Goal: Task Accomplishment & Management: Use online tool/utility

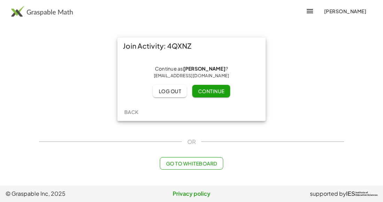
click at [220, 104] on div "Back" at bounding box center [191, 112] width 148 height 18
click at [216, 95] on button "Continue" at bounding box center [211, 91] width 38 height 13
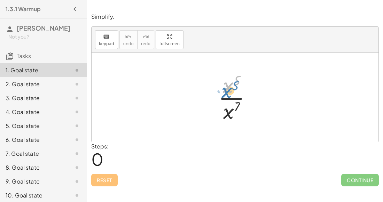
drag, startPoint x: 228, startPoint y: 84, endPoint x: 225, endPoint y: 87, distance: 4.7
click at [225, 87] on div at bounding box center [238, 98] width 46 height 54
drag, startPoint x: 233, startPoint y: 111, endPoint x: 237, endPoint y: 85, distance: 26.4
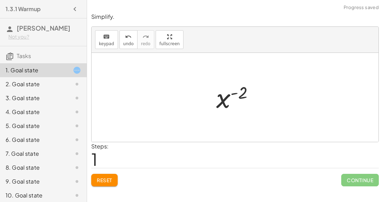
click at [226, 98] on div at bounding box center [238, 97] width 50 height 34
drag, startPoint x: 237, startPoint y: 93, endPoint x: 218, endPoint y: 120, distance: 32.7
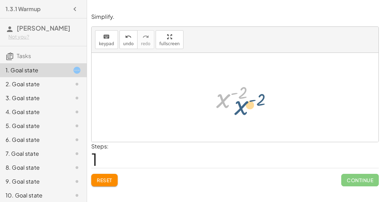
drag, startPoint x: 221, startPoint y: 103, endPoint x: 235, endPoint y: 109, distance: 15.1
click at [235, 109] on div at bounding box center [238, 97] width 50 height 34
click at [229, 102] on div at bounding box center [238, 97] width 50 height 34
drag, startPoint x: 222, startPoint y: 98, endPoint x: 214, endPoint y: 119, distance: 22.4
click at [214, 119] on div "· x 5 · x 7 x ( + 5 − 7 ) x ( - 2 ) x ( ) - 2" at bounding box center [235, 97] width 287 height 89
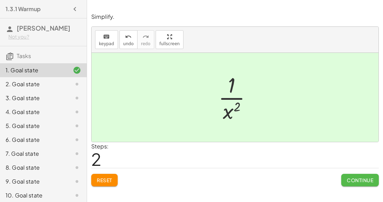
click at [369, 179] on span "Continue" at bounding box center [360, 180] width 26 height 6
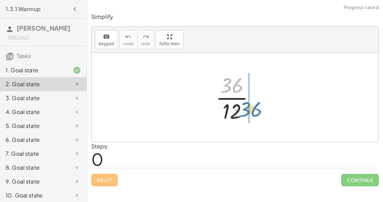
drag, startPoint x: 225, startPoint y: 87, endPoint x: 243, endPoint y: 110, distance: 29.6
click at [243, 110] on div at bounding box center [238, 98] width 52 height 54
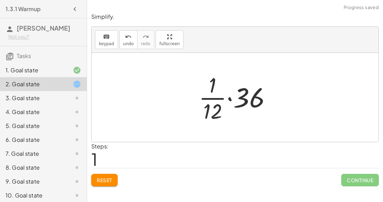
click at [208, 82] on div at bounding box center [237, 98] width 85 height 54
click at [239, 97] on div at bounding box center [237, 98] width 85 height 54
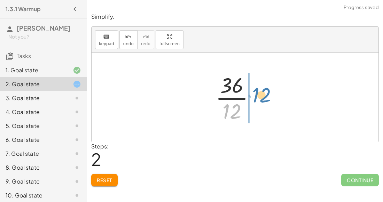
drag, startPoint x: 226, startPoint y: 105, endPoint x: 255, endPoint y: 88, distance: 33.5
click at [255, 88] on div at bounding box center [238, 98] width 52 height 54
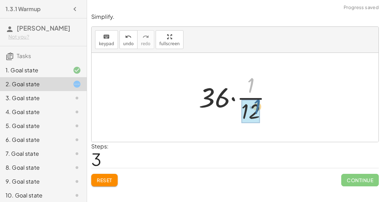
drag, startPoint x: 248, startPoint y: 86, endPoint x: 244, endPoint y: 112, distance: 27.2
drag, startPoint x: 248, startPoint y: 85, endPoint x: 240, endPoint y: 107, distance: 23.9
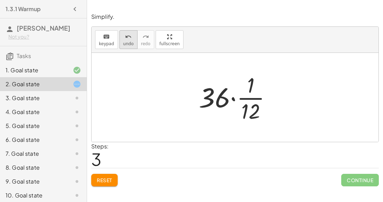
click at [119, 41] on button "undo undo" at bounding box center [128, 39] width 18 height 19
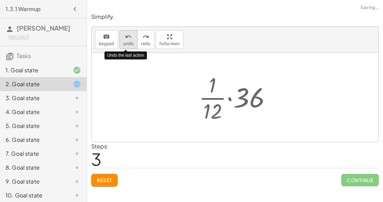
click at [119, 41] on button "undo undo" at bounding box center [128, 39] width 18 height 19
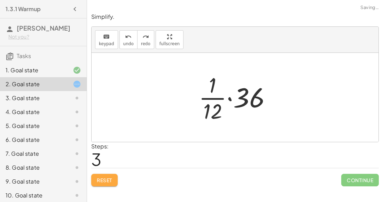
click at [98, 183] on button "Reset" at bounding box center [104, 180] width 26 height 13
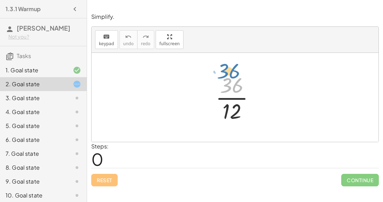
drag, startPoint x: 233, startPoint y: 89, endPoint x: 238, endPoint y: 96, distance: 8.1
click at [238, 96] on div at bounding box center [238, 98] width 52 height 54
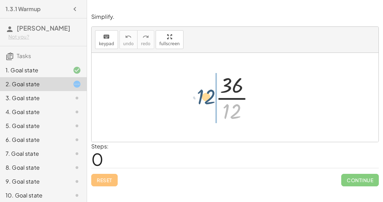
drag, startPoint x: 229, startPoint y: 108, endPoint x: 203, endPoint y: 93, distance: 30.4
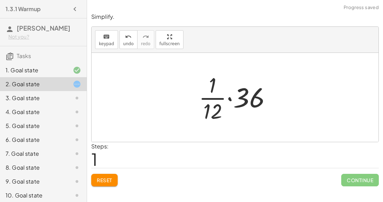
click at [210, 85] on div at bounding box center [237, 98] width 85 height 54
click at [206, 109] on div at bounding box center [237, 98] width 85 height 54
drag, startPoint x: 206, startPoint y: 109, endPoint x: 210, endPoint y: 78, distance: 30.6
click at [210, 78] on div at bounding box center [237, 98] width 85 height 54
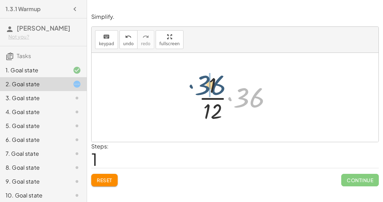
drag, startPoint x: 252, startPoint y: 97, endPoint x: 212, endPoint y: 85, distance: 41.8
click at [212, 85] on div at bounding box center [237, 98] width 85 height 54
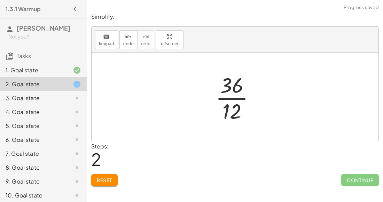
click at [231, 95] on div at bounding box center [238, 98] width 52 height 54
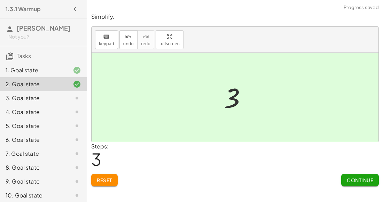
click at [20, 99] on div "3. Goal state" at bounding box center [34, 98] width 56 height 8
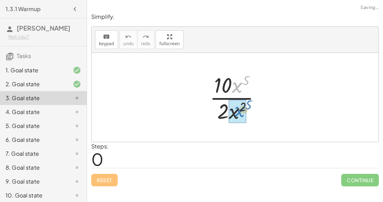
drag, startPoint x: 236, startPoint y: 87, endPoint x: 238, endPoint y: 110, distance: 23.1
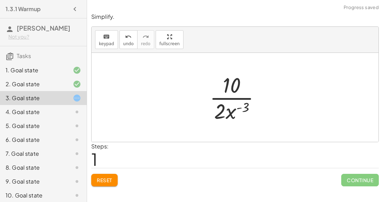
click at [219, 110] on div at bounding box center [237, 98] width 63 height 54
click at [220, 113] on div at bounding box center [237, 98] width 63 height 54
click at [230, 108] on div at bounding box center [238, 98] width 52 height 54
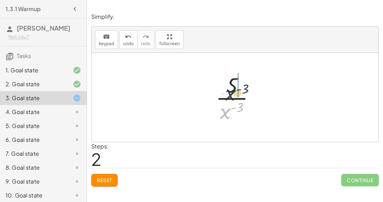
drag, startPoint x: 223, startPoint y: 111, endPoint x: 237, endPoint y: 82, distance: 32.1
click at [237, 82] on div at bounding box center [238, 98] width 52 height 54
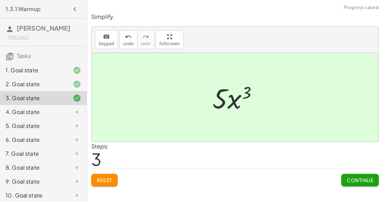
click at [357, 181] on span "Continue" at bounding box center [360, 180] width 26 height 6
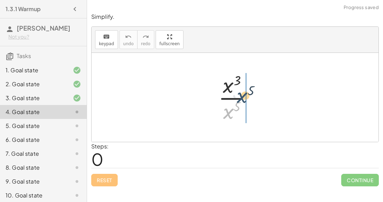
drag, startPoint x: 228, startPoint y: 108, endPoint x: 241, endPoint y: 82, distance: 29.1
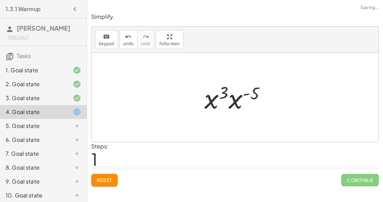
click at [246, 92] on div at bounding box center [238, 98] width 74 height 36
click at [199, 104] on div "· x 3 · x 5 · x 3 · x 5 ( - )" at bounding box center [235, 97] width 82 height 39
click at [224, 98] on div at bounding box center [238, 98] width 74 height 36
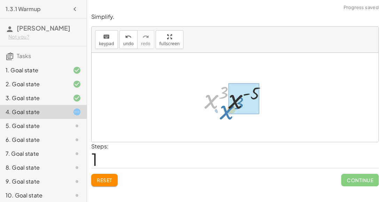
drag, startPoint x: 214, startPoint y: 100, endPoint x: 230, endPoint y: 112, distance: 20.3
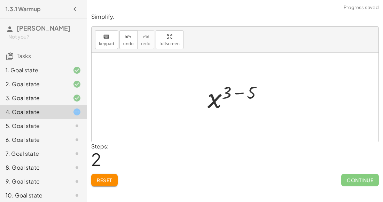
click at [220, 99] on div at bounding box center [237, 97] width 67 height 34
drag, startPoint x: 249, startPoint y: 91, endPoint x: 220, endPoint y: 113, distance: 37.0
click at [220, 113] on div at bounding box center [237, 97] width 67 height 34
click at [232, 93] on div at bounding box center [237, 97] width 83 height 34
click at [247, 90] on div at bounding box center [237, 97] width 83 height 34
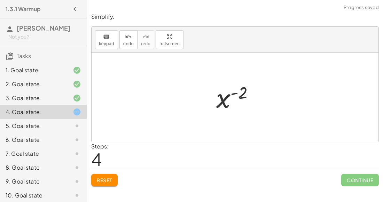
click at [225, 100] on div at bounding box center [238, 97] width 50 height 34
drag, startPoint x: 231, startPoint y: 91, endPoint x: 213, endPoint y: 118, distance: 32.7
click at [213, 118] on div "· x 3 · x 5 · x 3 · x ( - 5 ) x ( + 3 − 5 ) x ( − 5 + 3 ) - ( 2 ) x ( - ) 2" at bounding box center [235, 97] width 287 height 89
drag, startPoint x: 243, startPoint y: 92, endPoint x: 224, endPoint y: 124, distance: 37.4
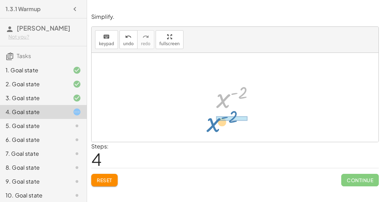
drag, startPoint x: 221, startPoint y: 102, endPoint x: 212, endPoint y: 126, distance: 25.8
click at [212, 126] on div "· x 3 · x 5 · x 3 · x ( - 5 ) x ( + 3 − 5 ) x ( − 5 + 3 ) x ( - 2 ) x ( - ) 2" at bounding box center [235, 97] width 287 height 89
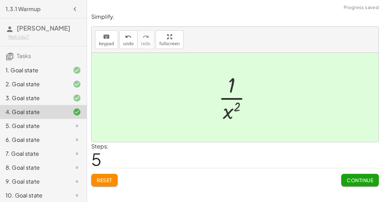
click at [363, 182] on span "Continue" at bounding box center [360, 180] width 26 height 6
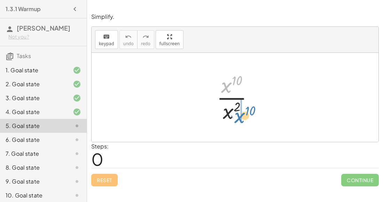
drag, startPoint x: 225, startPoint y: 86, endPoint x: 239, endPoint y: 116, distance: 32.2
click at [239, 116] on div at bounding box center [237, 98] width 49 height 54
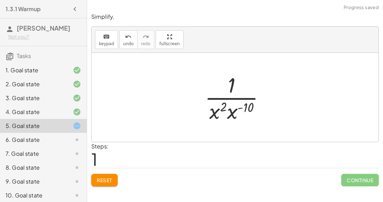
click at [237, 109] on div at bounding box center [237, 98] width 73 height 54
click at [244, 106] on div at bounding box center [238, 98] width 68 height 54
click at [227, 111] on div at bounding box center [238, 98] width 52 height 54
click at [226, 96] on div at bounding box center [238, 98] width 52 height 54
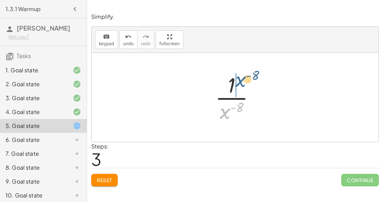
drag, startPoint x: 229, startPoint y: 106, endPoint x: 247, endPoint y: 78, distance: 33.3
click at [247, 78] on div at bounding box center [238, 98] width 52 height 54
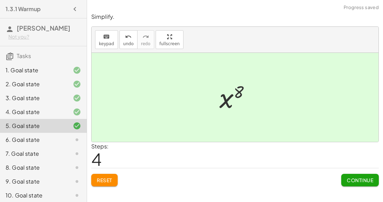
click at [354, 174] on button "Continue" at bounding box center [360, 180] width 38 height 13
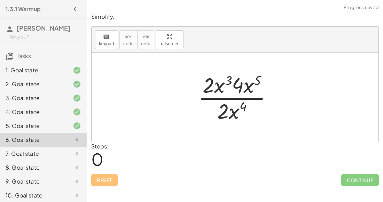
click at [244, 87] on div at bounding box center [237, 98] width 87 height 54
click at [233, 82] on div at bounding box center [237, 98] width 87 height 54
drag, startPoint x: 251, startPoint y: 82, endPoint x: 258, endPoint y: 112, distance: 30.1
click at [258, 112] on div at bounding box center [237, 98] width 87 height 54
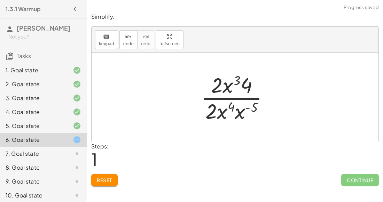
click at [230, 103] on div at bounding box center [237, 98] width 80 height 54
click at [251, 110] on div at bounding box center [237, 98] width 80 height 54
click at [243, 106] on div at bounding box center [237, 98] width 80 height 54
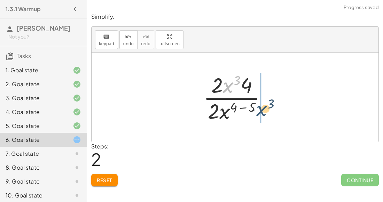
drag, startPoint x: 227, startPoint y: 86, endPoint x: 261, endPoint y: 109, distance: 41.3
click at [261, 109] on div at bounding box center [238, 98] width 76 height 54
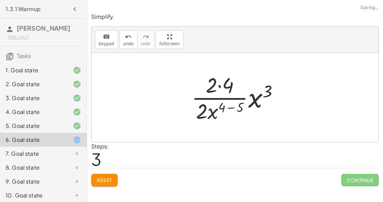
click at [237, 105] on div at bounding box center [238, 98] width 100 height 54
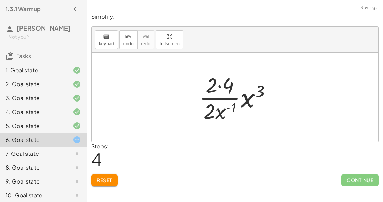
click at [248, 94] on div at bounding box center [238, 98] width 84 height 54
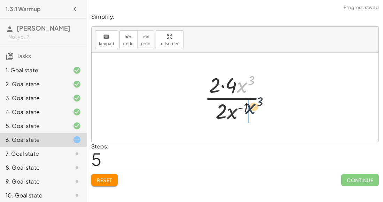
drag, startPoint x: 239, startPoint y: 88, endPoint x: 246, endPoint y: 119, distance: 31.5
click at [246, 119] on div at bounding box center [238, 98] width 74 height 54
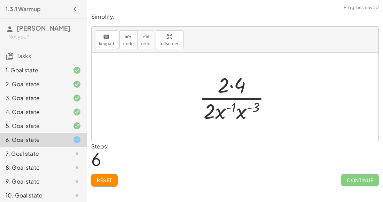
click at [236, 111] on div at bounding box center [238, 98] width 84 height 54
click at [245, 109] on div at bounding box center [237, 98] width 85 height 54
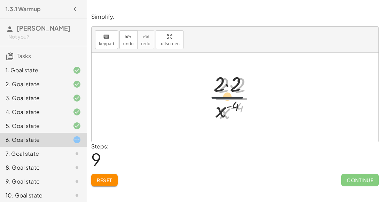
drag, startPoint x: 238, startPoint y: 93, endPoint x: 230, endPoint y: 93, distance: 8.0
click at [230, 93] on div at bounding box center [237, 98] width 56 height 54
click at [231, 86] on div at bounding box center [237, 98] width 56 height 54
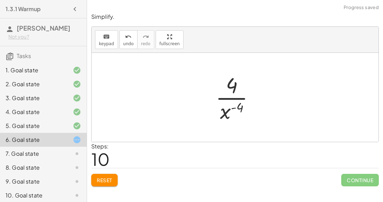
click at [229, 108] on div at bounding box center [237, 98] width 51 height 54
drag, startPoint x: 229, startPoint y: 108, endPoint x: 241, endPoint y: 81, distance: 29.3
click at [241, 81] on div at bounding box center [237, 98] width 51 height 54
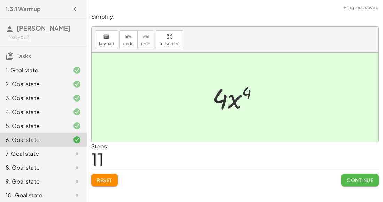
click at [357, 177] on span "Continue" at bounding box center [360, 180] width 26 height 6
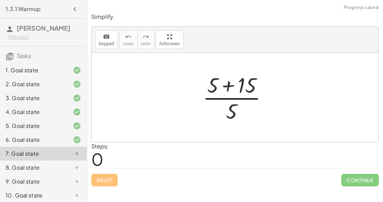
click at [235, 88] on div at bounding box center [237, 98] width 77 height 54
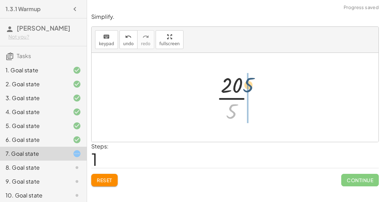
drag, startPoint x: 233, startPoint y: 106, endPoint x: 252, endPoint y: 71, distance: 39.4
click at [252, 71] on div at bounding box center [238, 98] width 50 height 54
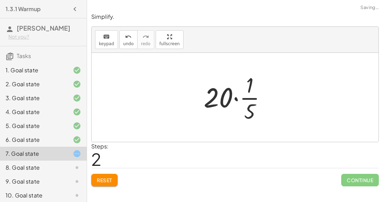
click at [245, 94] on div at bounding box center [237, 98] width 75 height 54
click at [233, 98] on div at bounding box center [237, 98] width 75 height 54
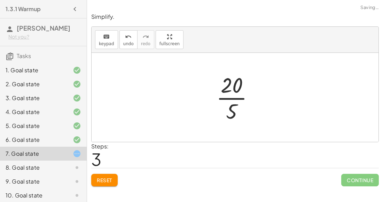
click at [233, 101] on div at bounding box center [238, 98] width 50 height 54
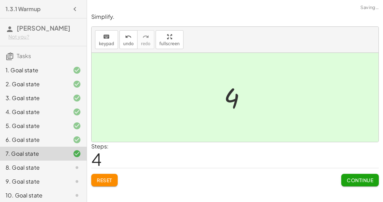
click at [368, 177] on span "Continue" at bounding box center [360, 180] width 26 height 6
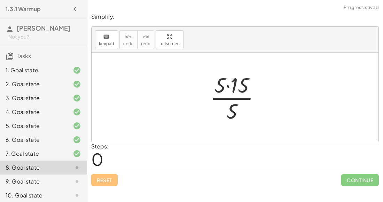
click at [235, 86] on div at bounding box center [237, 98] width 63 height 54
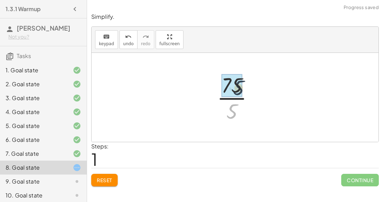
drag, startPoint x: 232, startPoint y: 104, endPoint x: 237, endPoint y: 78, distance: 27.0
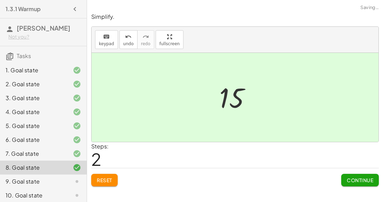
click at [350, 180] on span "Continue" at bounding box center [360, 180] width 26 height 6
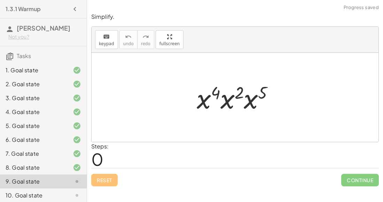
click at [209, 96] on div at bounding box center [237, 98] width 89 height 36
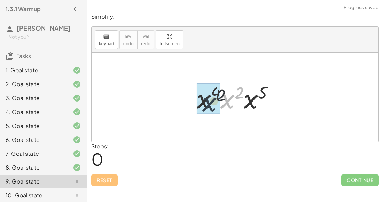
drag, startPoint x: 227, startPoint y: 101, endPoint x: 208, endPoint y: 104, distance: 19.0
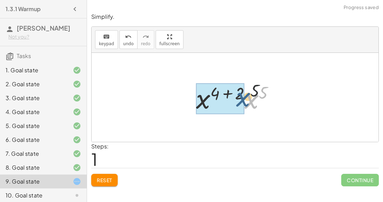
drag, startPoint x: 252, startPoint y: 101, endPoint x: 244, endPoint y: 101, distance: 7.7
click at [244, 101] on div at bounding box center [237, 98] width 91 height 36
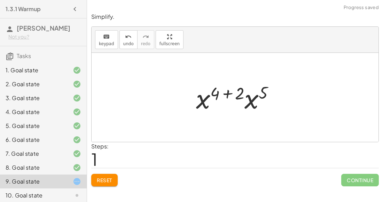
click at [231, 92] on div at bounding box center [237, 98] width 91 height 36
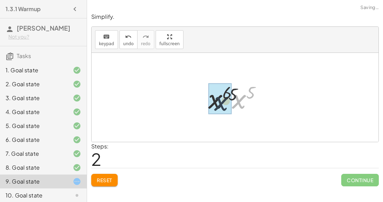
drag, startPoint x: 237, startPoint y: 95, endPoint x: 228, endPoint y: 96, distance: 9.2
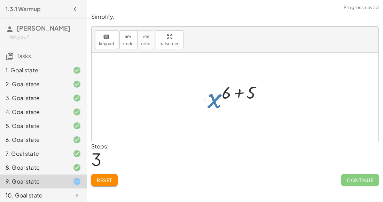
click at [234, 88] on div at bounding box center [237, 97] width 67 height 34
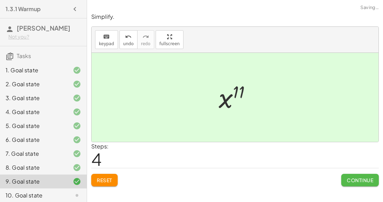
click at [356, 178] on span "Continue" at bounding box center [360, 180] width 26 height 6
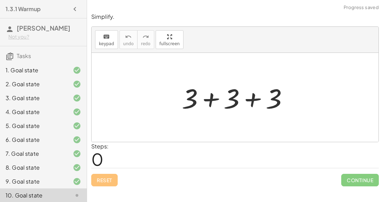
click at [191, 104] on div at bounding box center [237, 98] width 119 height 36
click at [211, 97] on div at bounding box center [237, 98] width 119 height 36
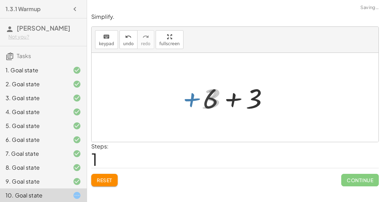
click at [220, 100] on div at bounding box center [237, 98] width 77 height 36
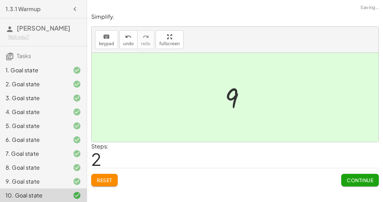
click at [368, 183] on button "Continue" at bounding box center [360, 180] width 38 height 13
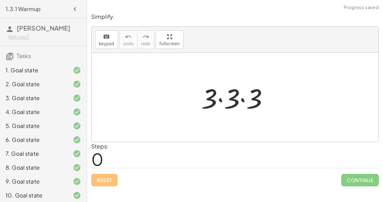
click at [221, 97] on div at bounding box center [238, 98] width 80 height 36
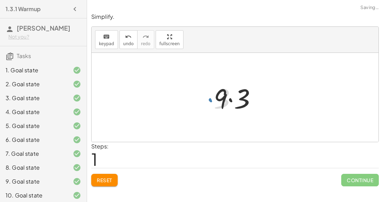
click at [230, 98] on div at bounding box center [237, 98] width 55 height 36
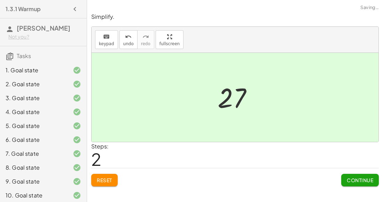
click at [356, 177] on span "Continue" at bounding box center [360, 180] width 26 height 6
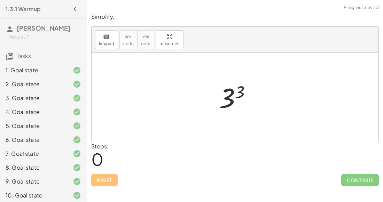
click at [228, 96] on div at bounding box center [237, 97] width 45 height 34
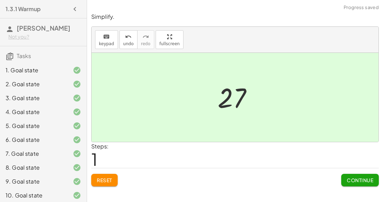
click at [353, 181] on span "Continue" at bounding box center [360, 180] width 26 height 6
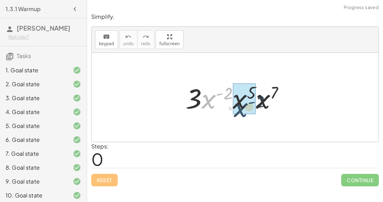
drag, startPoint x: 214, startPoint y: 97, endPoint x: 243, endPoint y: 102, distance: 30.0
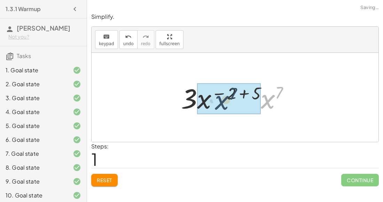
drag, startPoint x: 265, startPoint y: 97, endPoint x: 196, endPoint y: 98, distance: 68.5
click at [196, 98] on div at bounding box center [237, 98] width 121 height 36
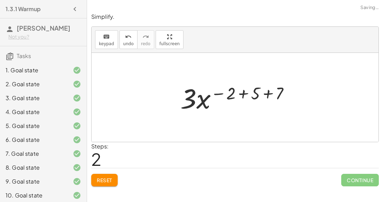
click at [250, 92] on div at bounding box center [238, 98] width 122 height 36
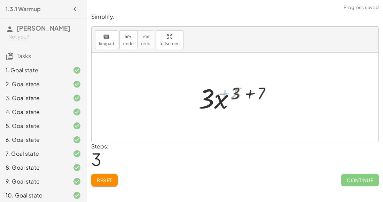
click at [248, 92] on div at bounding box center [238, 98] width 82 height 36
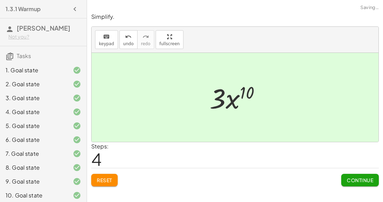
click at [357, 177] on span "Continue" at bounding box center [360, 180] width 26 height 6
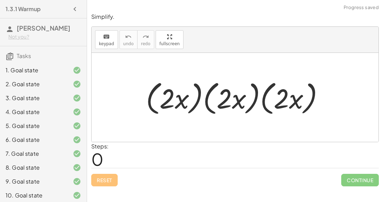
click at [226, 93] on div at bounding box center [237, 98] width 191 height 40
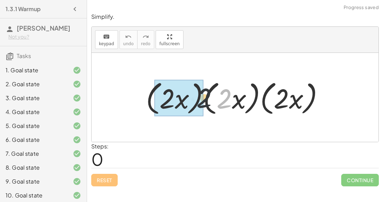
drag, startPoint x: 226, startPoint y: 93, endPoint x: 154, endPoint y: 95, distance: 72.4
click at [154, 95] on div at bounding box center [237, 98] width 191 height 40
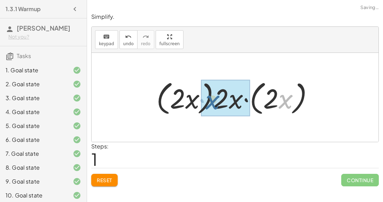
drag, startPoint x: 288, startPoint y: 98, endPoint x: 176, endPoint y: 103, distance: 112.8
click at [176, 103] on div at bounding box center [237, 98] width 169 height 40
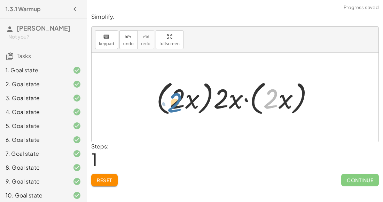
drag, startPoint x: 264, startPoint y: 102, endPoint x: 167, endPoint y: 104, distance: 97.1
click at [167, 104] on div at bounding box center [237, 98] width 169 height 40
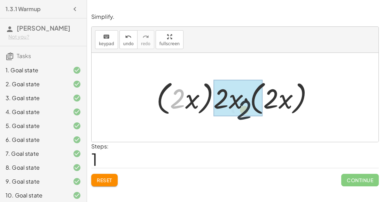
drag, startPoint x: 179, startPoint y: 97, endPoint x: 245, endPoint y: 104, distance: 65.8
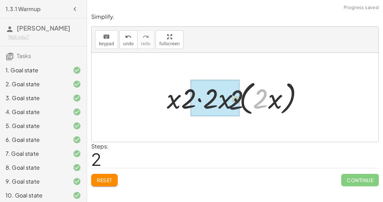
drag, startPoint x: 261, startPoint y: 101, endPoint x: 221, endPoint y: 102, distance: 39.7
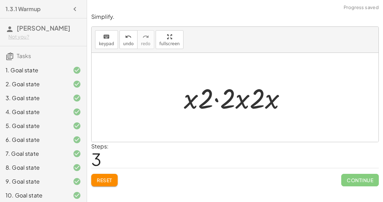
click at [268, 101] on div at bounding box center [237, 98] width 114 height 36
drag, startPoint x: 265, startPoint y: 100, endPoint x: 216, endPoint y: 103, distance: 48.8
click at [216, 103] on div at bounding box center [237, 98] width 114 height 36
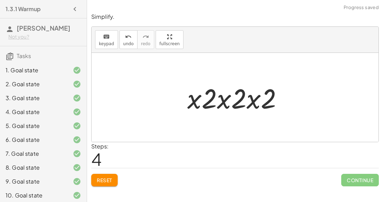
click at [194, 100] on div at bounding box center [238, 98] width 108 height 36
drag, startPoint x: 194, startPoint y: 100, endPoint x: 213, endPoint y: 102, distance: 19.2
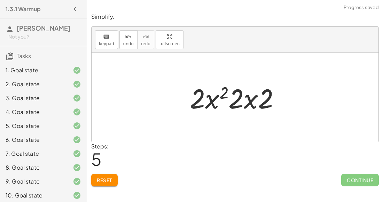
click at [219, 92] on div at bounding box center [237, 98] width 103 height 36
click at [208, 102] on div at bounding box center [237, 98] width 103 height 36
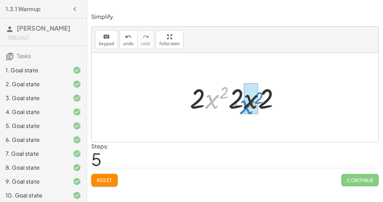
drag, startPoint x: 208, startPoint y: 102, endPoint x: 244, endPoint y: 107, distance: 35.8
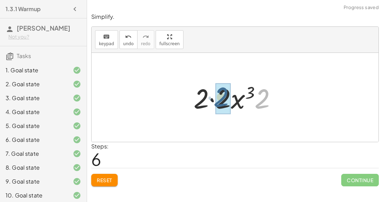
drag, startPoint x: 260, startPoint y: 102, endPoint x: 217, endPoint y: 101, distance: 42.8
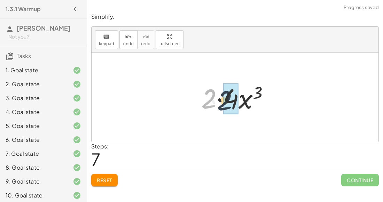
drag, startPoint x: 208, startPoint y: 99, endPoint x: 225, endPoint y: 100, distance: 17.1
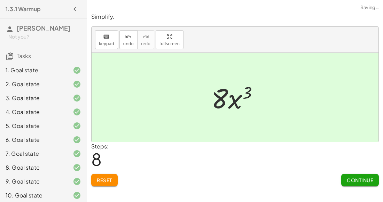
click at [223, 99] on div at bounding box center [238, 98] width 60 height 36
click at [352, 180] on span "Continue" at bounding box center [360, 180] width 26 height 6
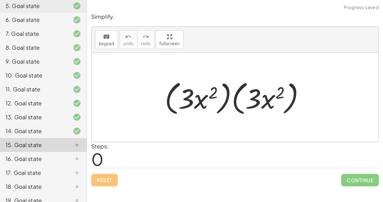
scroll to position [156, 0]
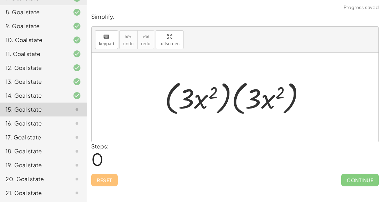
click at [216, 100] on div at bounding box center [237, 98] width 153 height 40
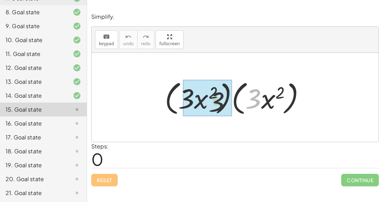
drag, startPoint x: 259, startPoint y: 98, endPoint x: 193, endPoint y: 104, distance: 66.3
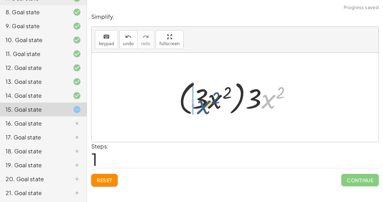
drag, startPoint x: 268, startPoint y: 98, endPoint x: 196, endPoint y: 102, distance: 72.1
click at [196, 102] on div at bounding box center [237, 98] width 125 height 40
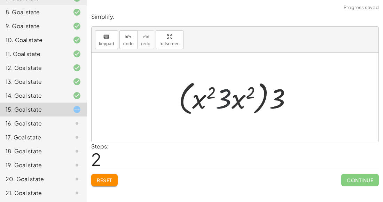
click at [223, 99] on div at bounding box center [237, 98] width 125 height 40
click at [278, 99] on div at bounding box center [237, 98] width 125 height 40
drag, startPoint x: 276, startPoint y: 98, endPoint x: 226, endPoint y: 100, distance: 49.8
click at [226, 100] on div at bounding box center [237, 98] width 125 height 40
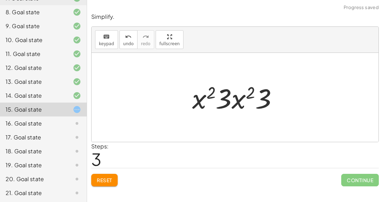
click at [248, 95] on div at bounding box center [238, 98] width 98 height 36
click at [222, 100] on div at bounding box center [238, 98] width 98 height 36
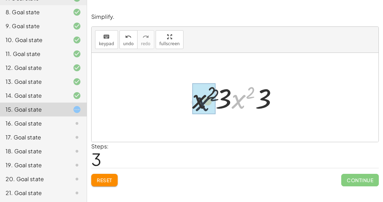
drag, startPoint x: 233, startPoint y: 101, endPoint x: 191, endPoint y: 105, distance: 43.0
click at [191, 105] on div at bounding box center [238, 98] width 98 height 36
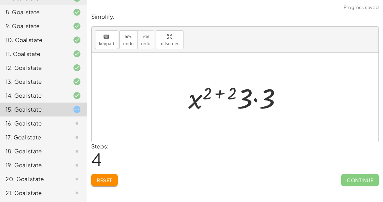
click at [225, 93] on div at bounding box center [238, 98] width 106 height 36
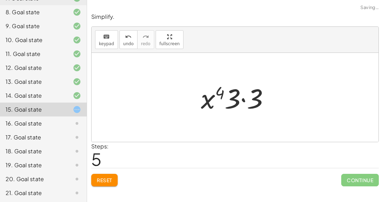
click at [231, 97] on div at bounding box center [237, 98] width 81 height 36
click at [240, 98] on div at bounding box center [237, 98] width 81 height 36
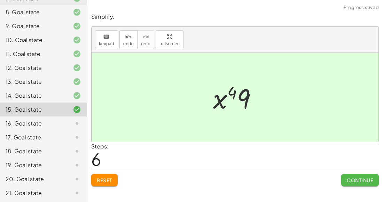
click at [362, 183] on button "Continue" at bounding box center [360, 180] width 38 height 13
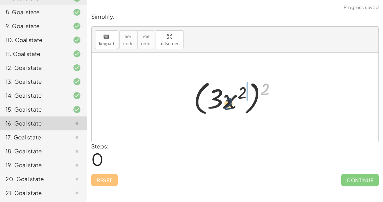
drag, startPoint x: 263, startPoint y: 86, endPoint x: 225, endPoint y: 101, distance: 40.3
click at [225, 101] on div at bounding box center [237, 98] width 95 height 40
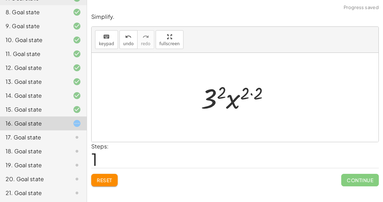
click at [249, 96] on div at bounding box center [237, 98] width 81 height 36
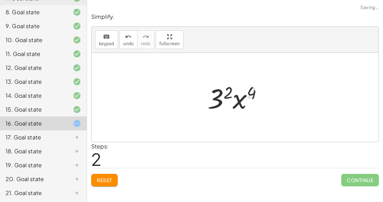
click at [220, 95] on div at bounding box center [238, 98] width 68 height 36
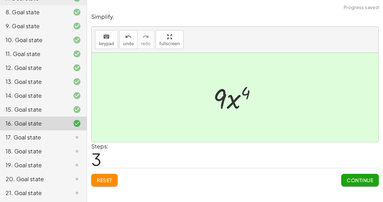
click at [353, 178] on span "Continue" at bounding box center [360, 180] width 26 height 6
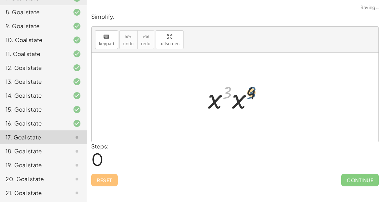
drag, startPoint x: 226, startPoint y: 91, endPoint x: 253, endPoint y: 91, distance: 26.8
click at [253, 91] on div at bounding box center [237, 98] width 66 height 36
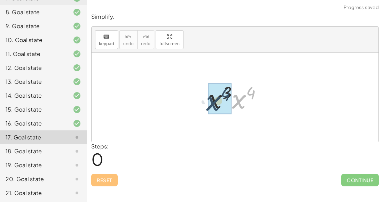
drag, startPoint x: 237, startPoint y: 101, endPoint x: 210, endPoint y: 102, distance: 26.8
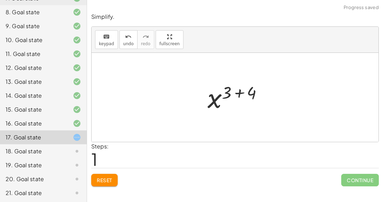
click at [244, 93] on div at bounding box center [238, 97] width 68 height 34
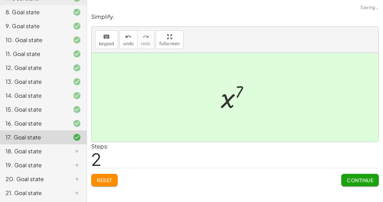
click at [365, 180] on span "Continue" at bounding box center [360, 180] width 26 height 6
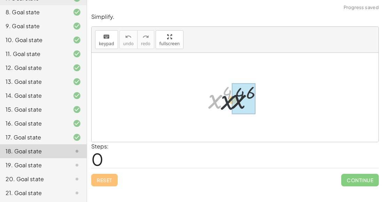
drag, startPoint x: 213, startPoint y: 99, endPoint x: 227, endPoint y: 100, distance: 14.3
click at [227, 100] on div at bounding box center [238, 98] width 66 height 36
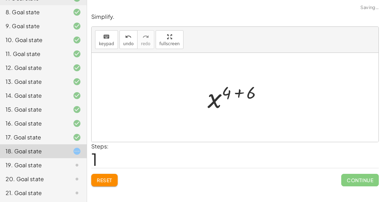
click at [243, 92] on div at bounding box center [237, 97] width 67 height 34
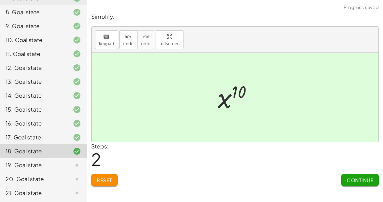
click at [356, 180] on span "Continue" at bounding box center [360, 180] width 26 height 6
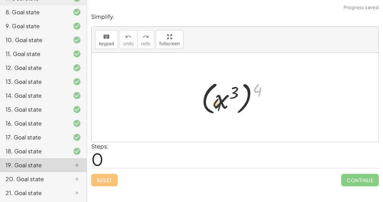
drag, startPoint x: 259, startPoint y: 90, endPoint x: 214, endPoint y: 105, distance: 46.9
click at [214, 105] on div at bounding box center [238, 97] width 80 height 39
drag, startPoint x: 256, startPoint y: 88, endPoint x: 226, endPoint y: 94, distance: 30.2
click at [226, 94] on div at bounding box center [238, 97] width 80 height 39
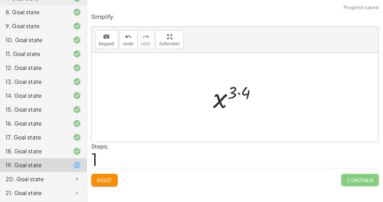
click at [234, 92] on div at bounding box center [237, 97] width 56 height 34
click at [238, 89] on div at bounding box center [237, 97] width 56 height 34
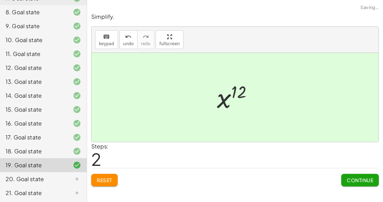
click at [351, 179] on span "Continue" at bounding box center [360, 180] width 26 height 6
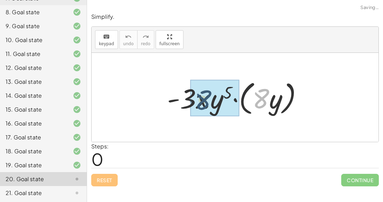
drag, startPoint x: 262, startPoint y: 95, endPoint x: 203, endPoint y: 97, distance: 59.2
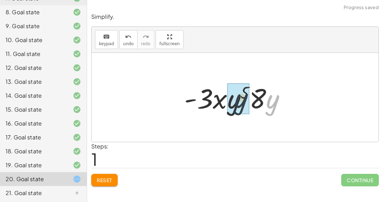
drag, startPoint x: 275, startPoint y: 99, endPoint x: 241, endPoint y: 98, distance: 33.4
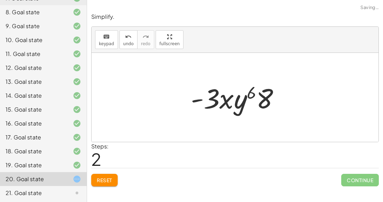
click at [251, 90] on div at bounding box center [237, 98] width 101 height 36
click at [243, 94] on div at bounding box center [237, 98] width 101 height 36
drag, startPoint x: 262, startPoint y: 99, endPoint x: 215, endPoint y: 103, distance: 47.1
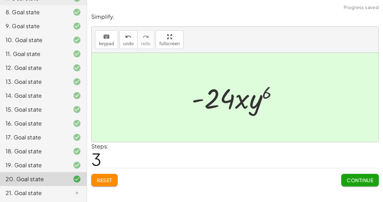
click at [355, 182] on span "Continue" at bounding box center [360, 180] width 26 height 6
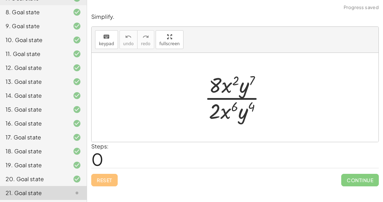
click at [228, 110] on div at bounding box center [238, 98] width 74 height 54
drag, startPoint x: 242, startPoint y: 112, endPoint x: 243, endPoint y: 87, distance: 24.4
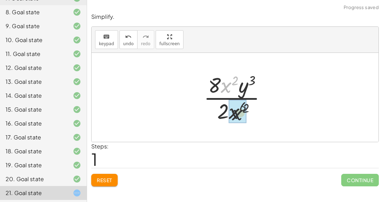
drag, startPoint x: 224, startPoint y: 84, endPoint x: 236, endPoint y: 112, distance: 30.2
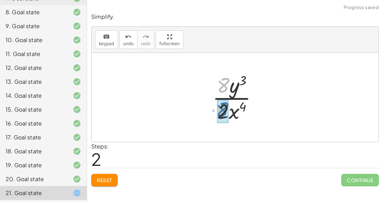
drag, startPoint x: 226, startPoint y: 82, endPoint x: 225, endPoint y: 103, distance: 21.2
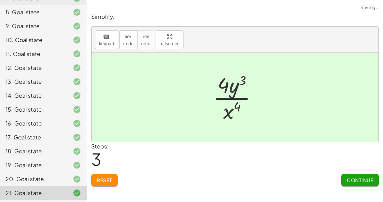
click at [231, 87] on div at bounding box center [237, 98] width 57 height 54
click at [355, 184] on button "Continue" at bounding box center [360, 180] width 38 height 13
